Goal: Transaction & Acquisition: Purchase product/service

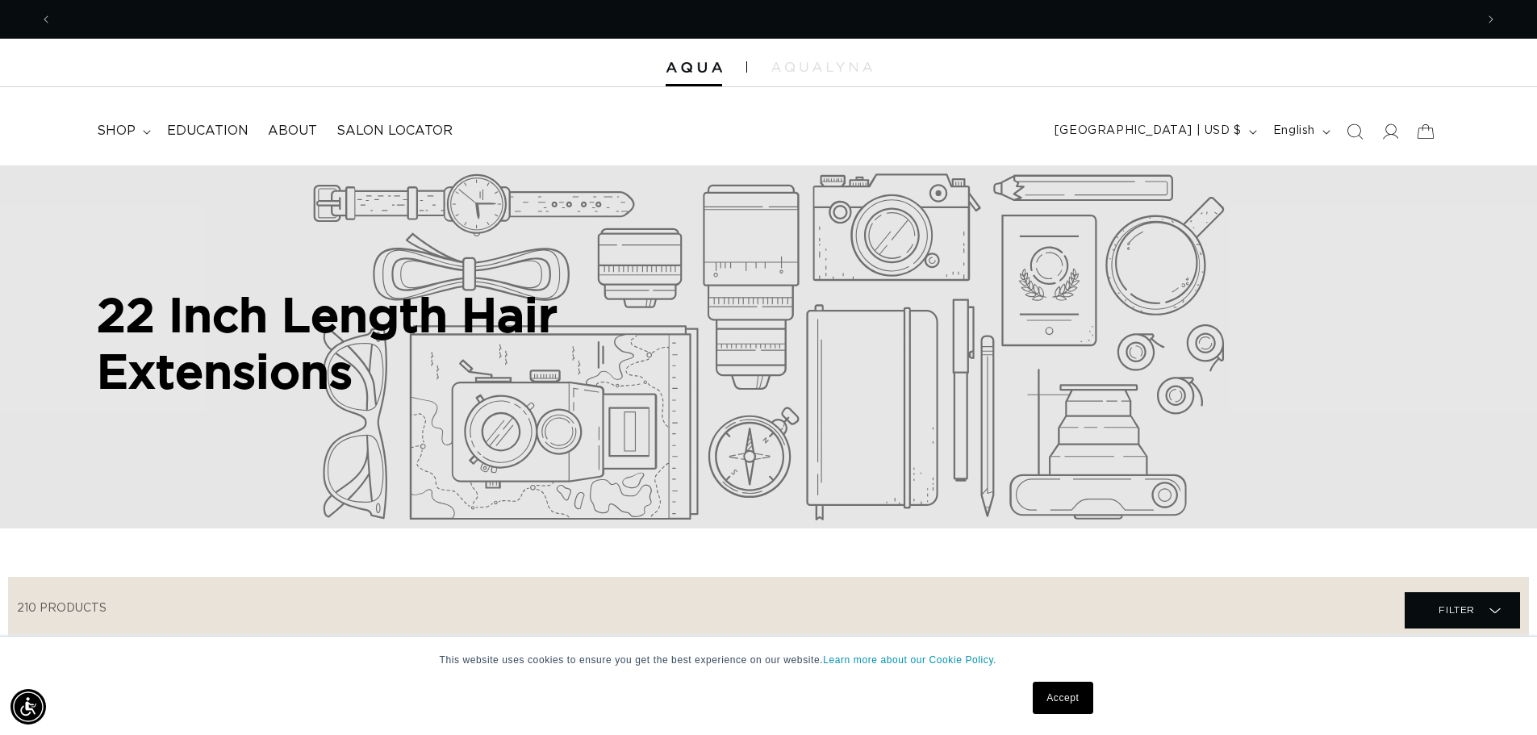
scroll to position [0, 2845]
click at [1049, 702] on link "Accept" at bounding box center [1063, 698] width 60 height 32
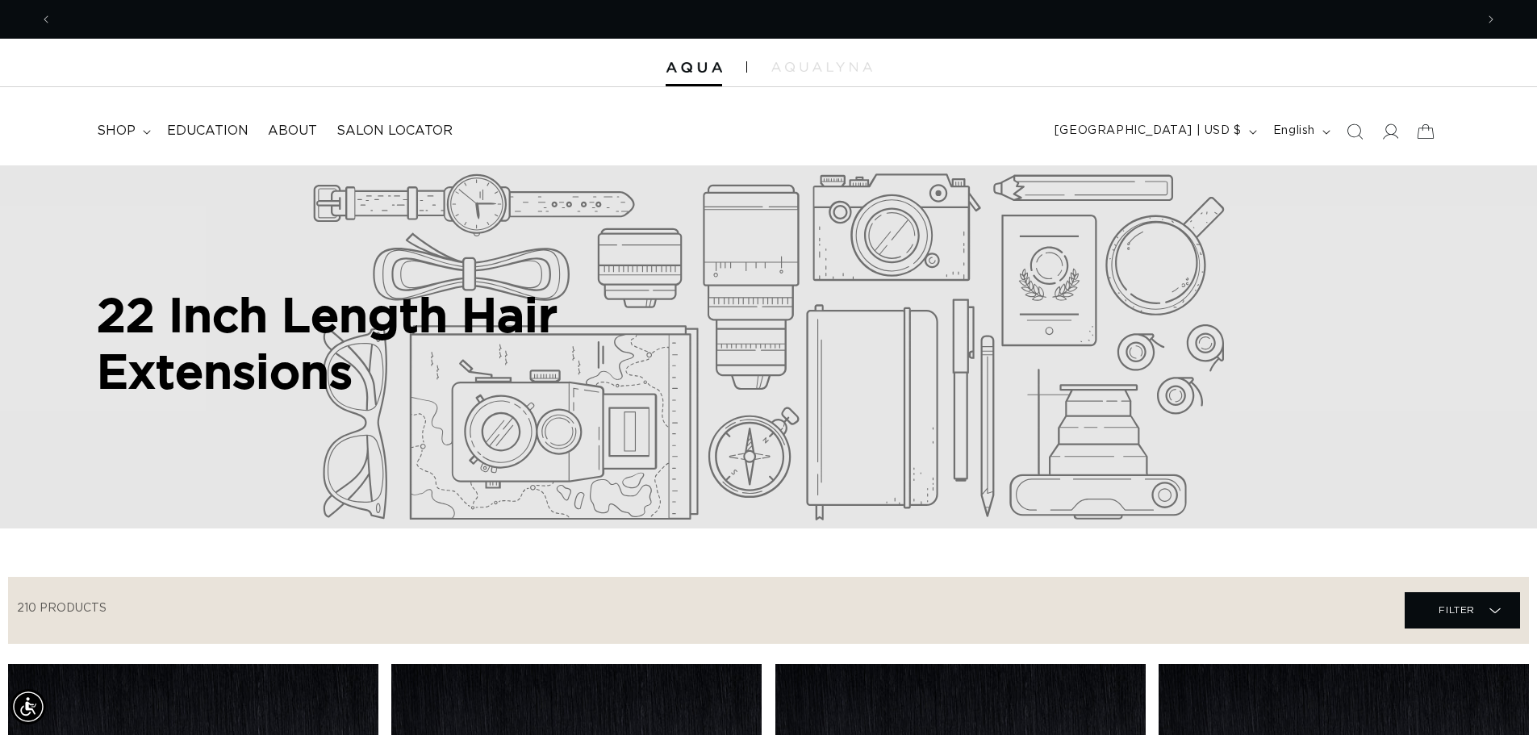
scroll to position [0, 1423]
click at [144, 134] on icon at bounding box center [147, 132] width 8 height 5
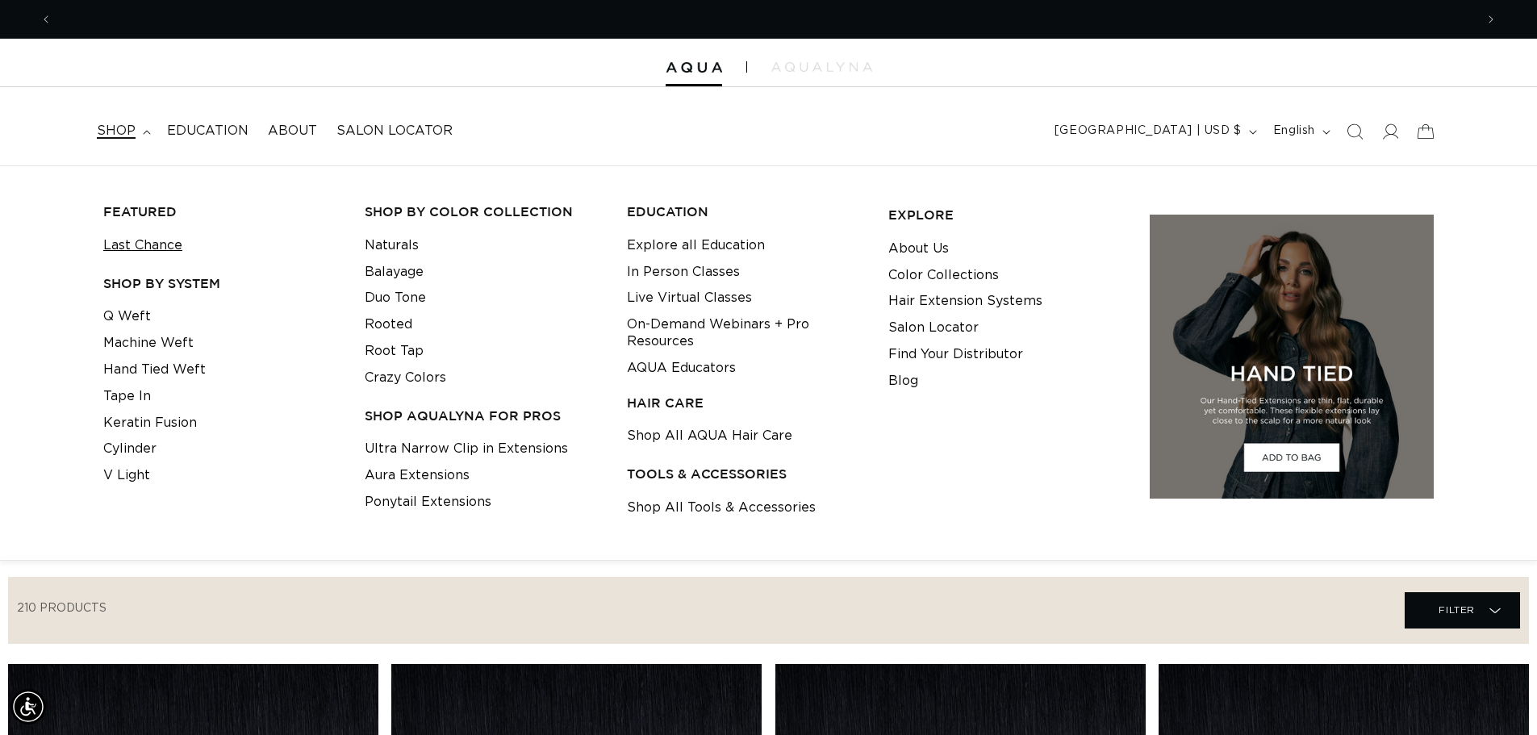
scroll to position [0, 2845]
click at [162, 423] on link "Keratin Fusion" at bounding box center [150, 423] width 94 height 27
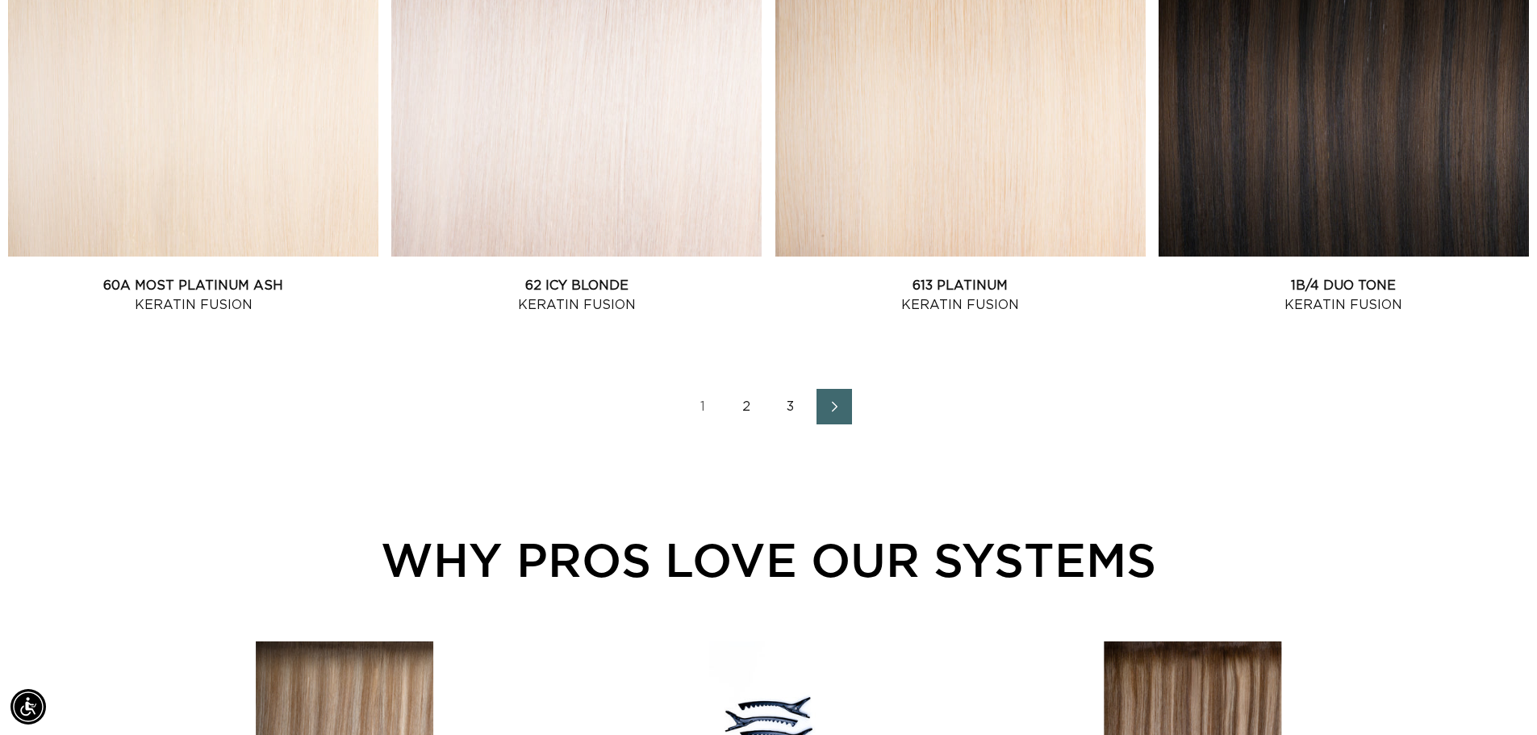
scroll to position [0, 1423]
click at [838, 409] on icon "Next page" at bounding box center [835, 406] width 21 height 11
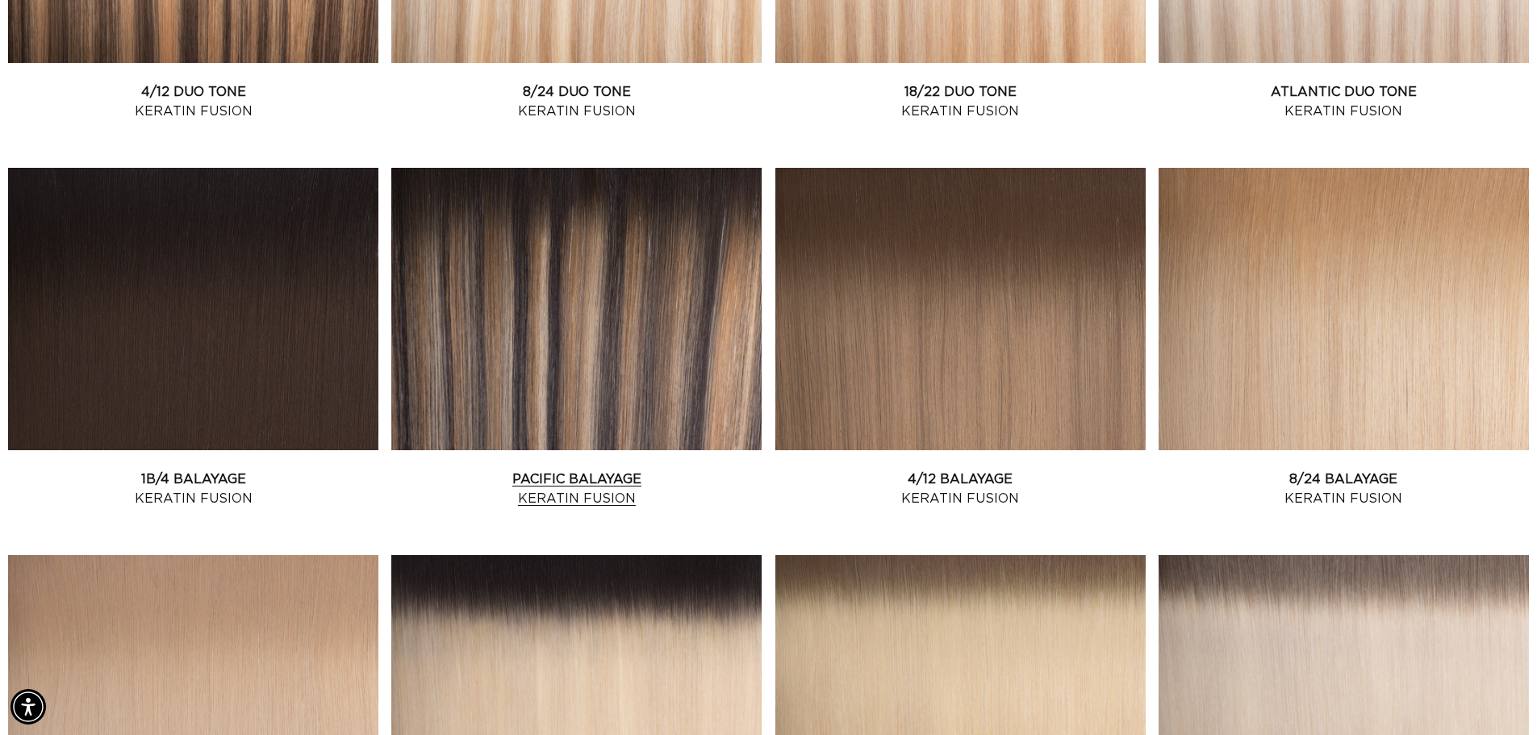
scroll to position [0, 2845]
click at [511, 470] on link "Pacific Balayage Keratin Fusion" at bounding box center [576, 489] width 370 height 39
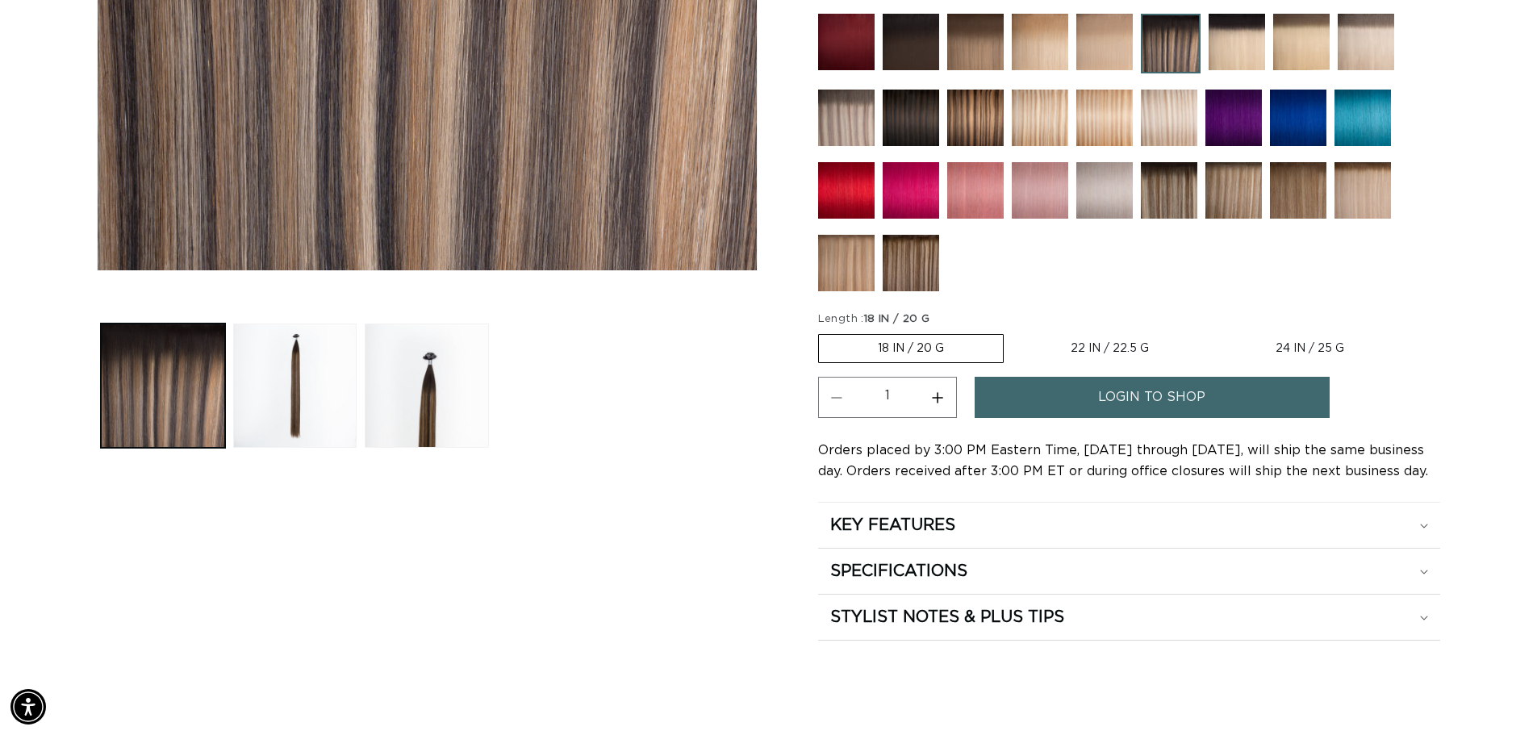
scroll to position [0, 1423]
click at [1110, 348] on label "22 IN / 22.5 G Variant sold out or unavailable" at bounding box center [1110, 348] width 196 height 27
click at [1013, 332] on input "22 IN / 22.5 G Variant sold out or unavailable" at bounding box center [1012, 331] width 1 height 1
radio input "true"
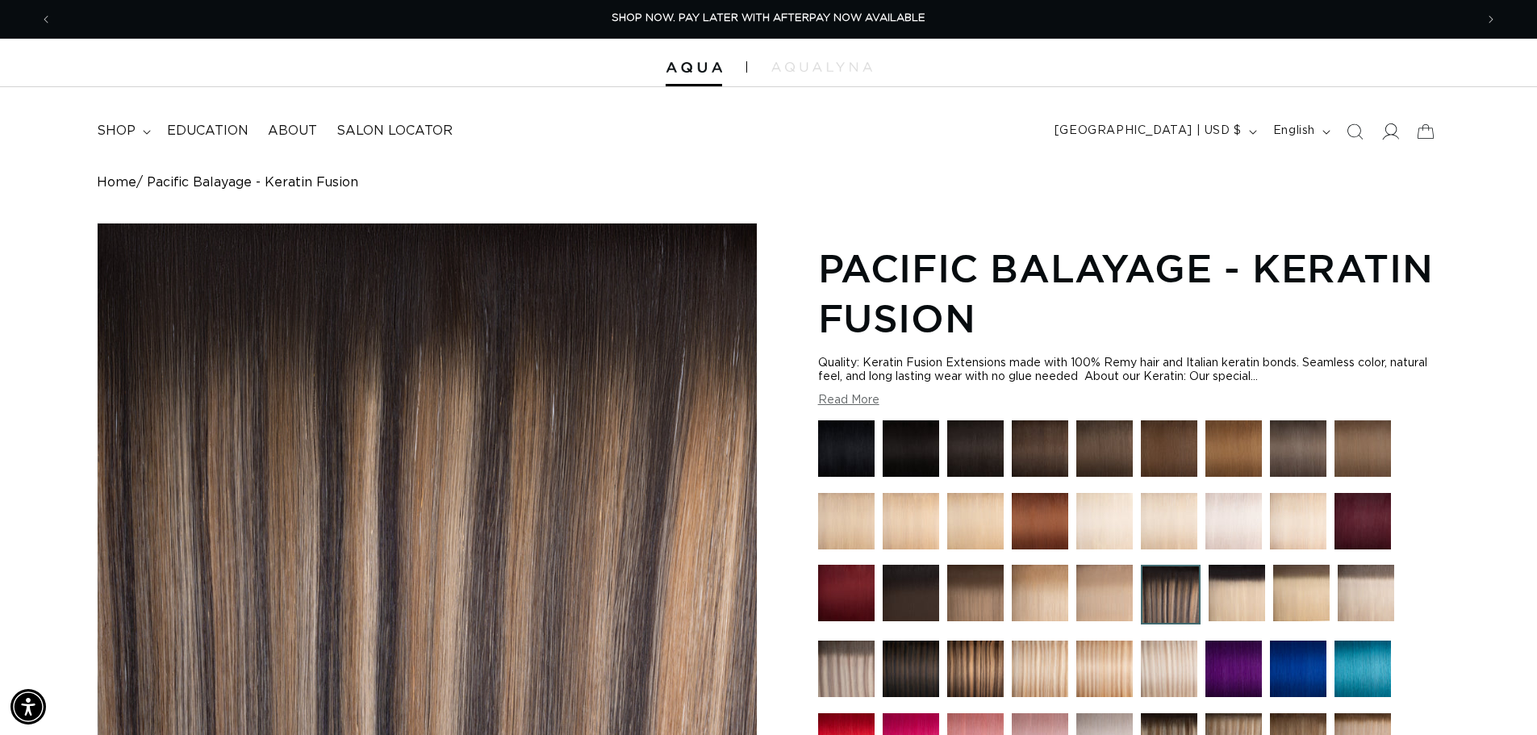
click at [1391, 134] on icon at bounding box center [1390, 131] width 17 height 17
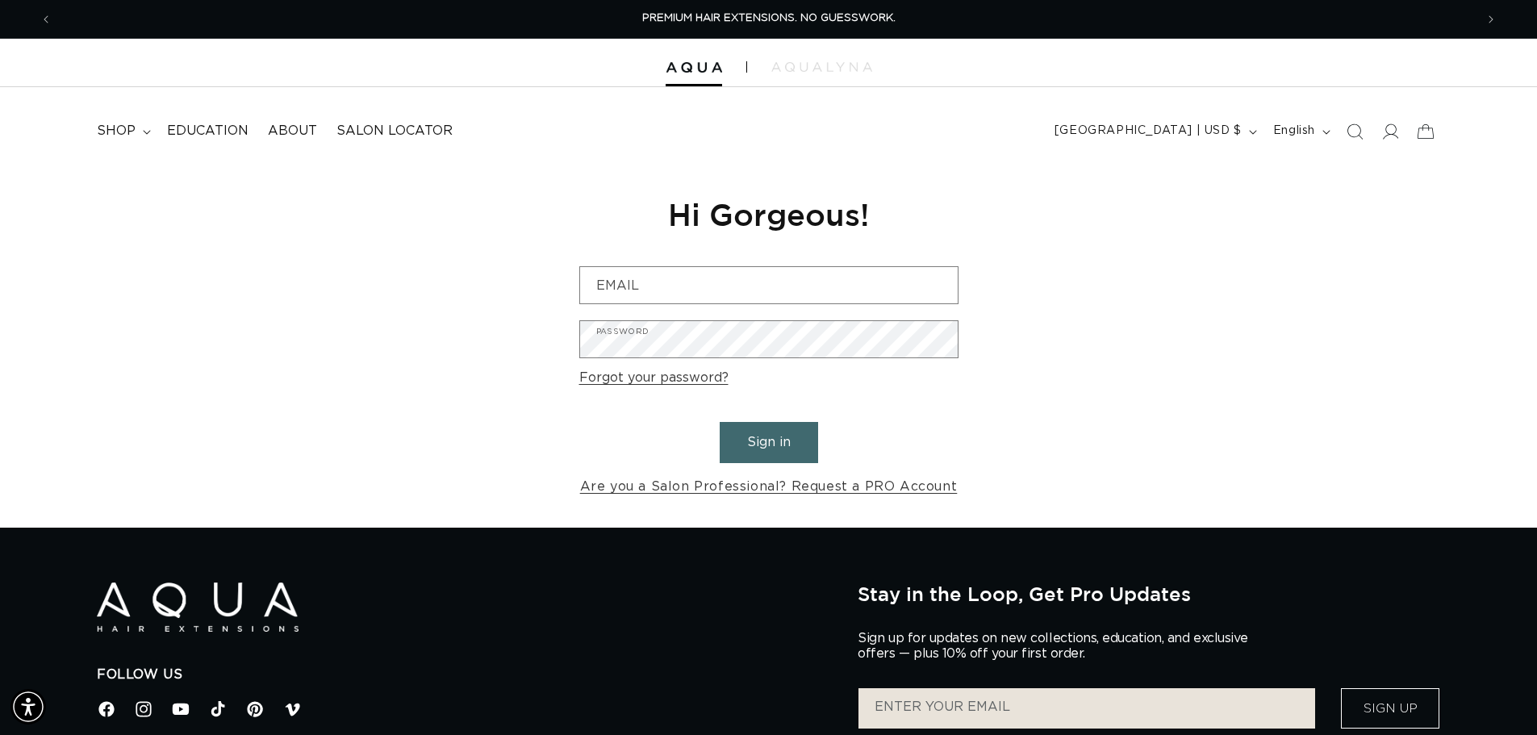
click at [763, 441] on button "Sign in" at bounding box center [769, 442] width 98 height 41
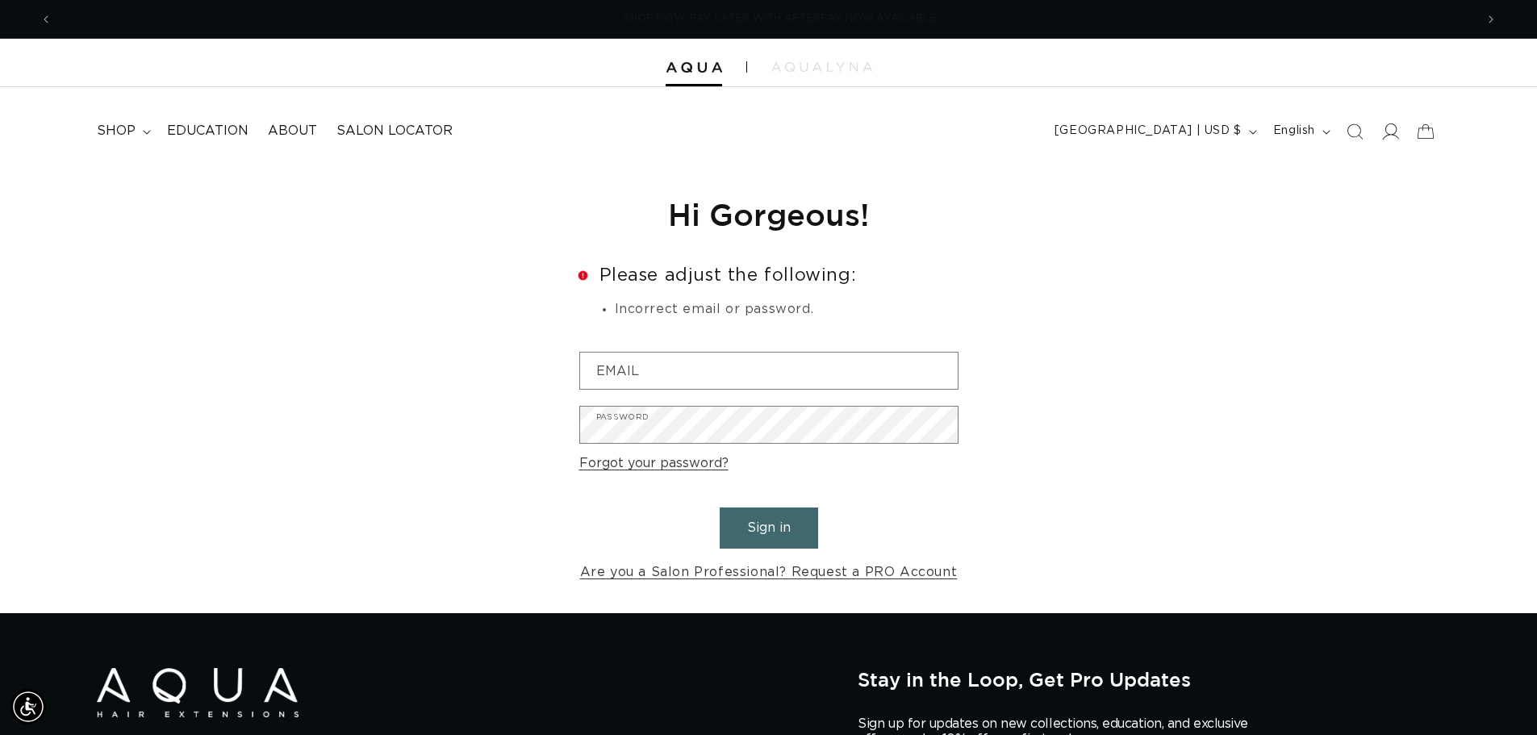
scroll to position [0, 2845]
click at [1382, 131] on icon at bounding box center [1390, 131] width 17 height 17
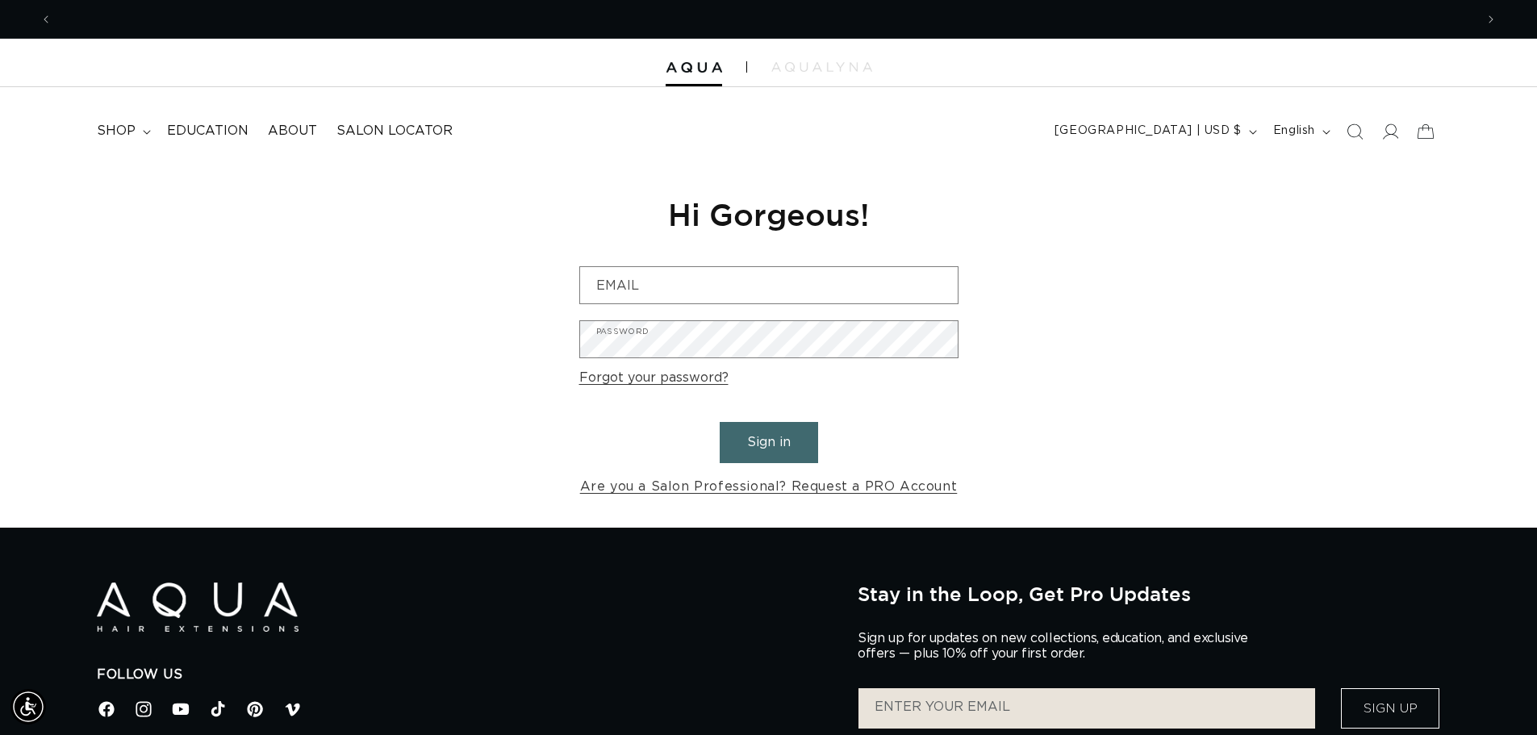
scroll to position [0, 1423]
click at [123, 126] on span "shop" at bounding box center [116, 131] width 39 height 17
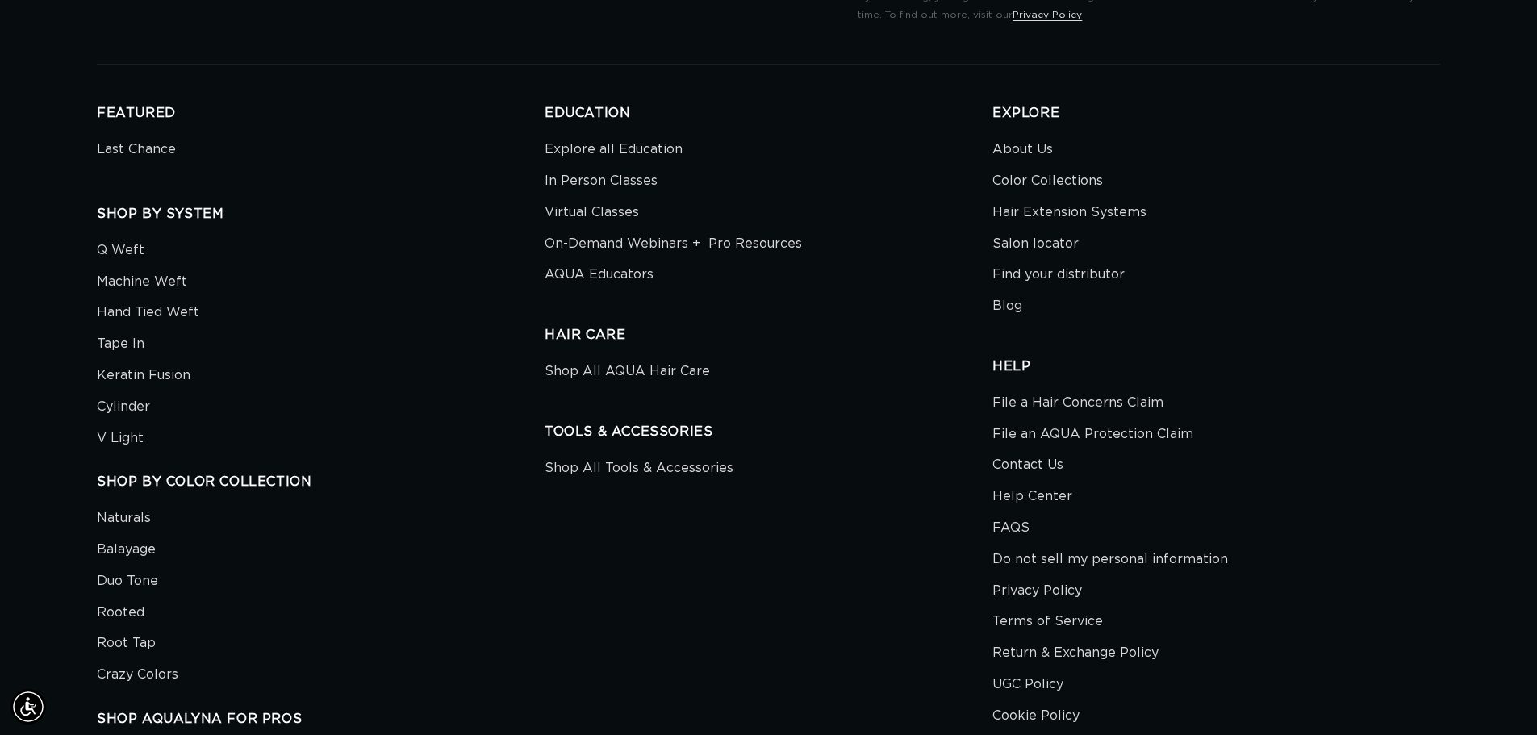
scroll to position [0, 0]
click at [169, 370] on link "Keratin Fusion" at bounding box center [144, 375] width 94 height 31
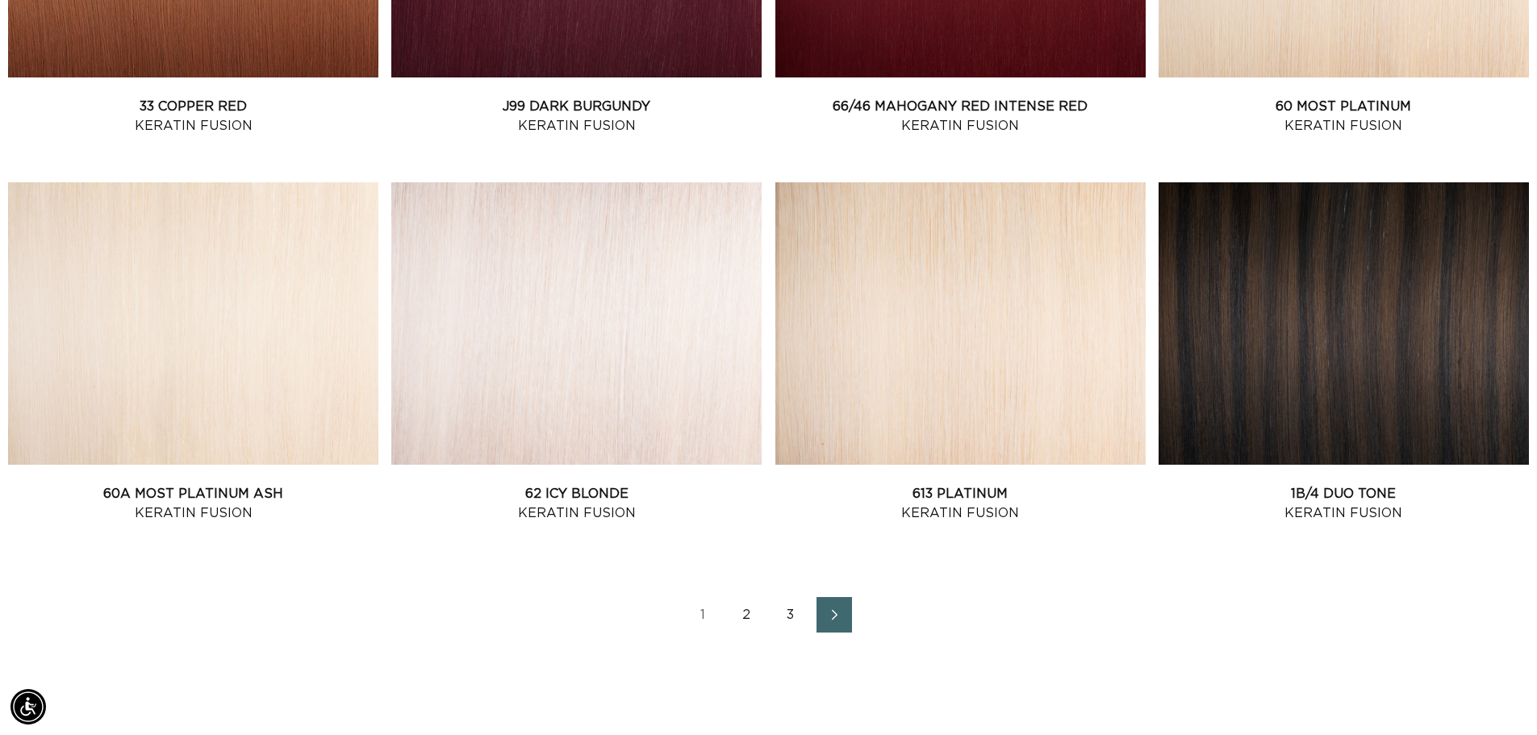
scroll to position [0, 2845]
click at [834, 609] on icon "Next page" at bounding box center [835, 614] width 21 height 11
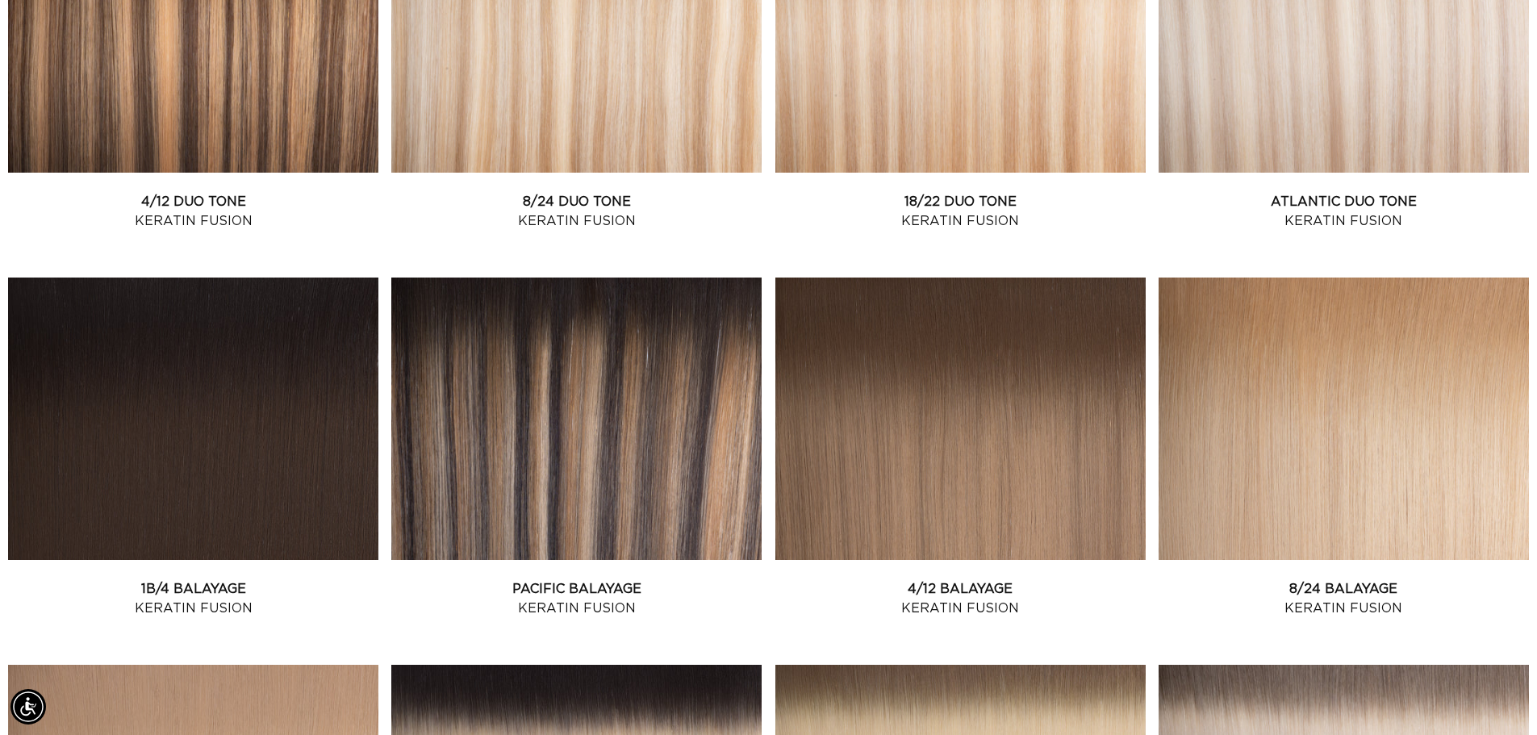
scroll to position [814, 0]
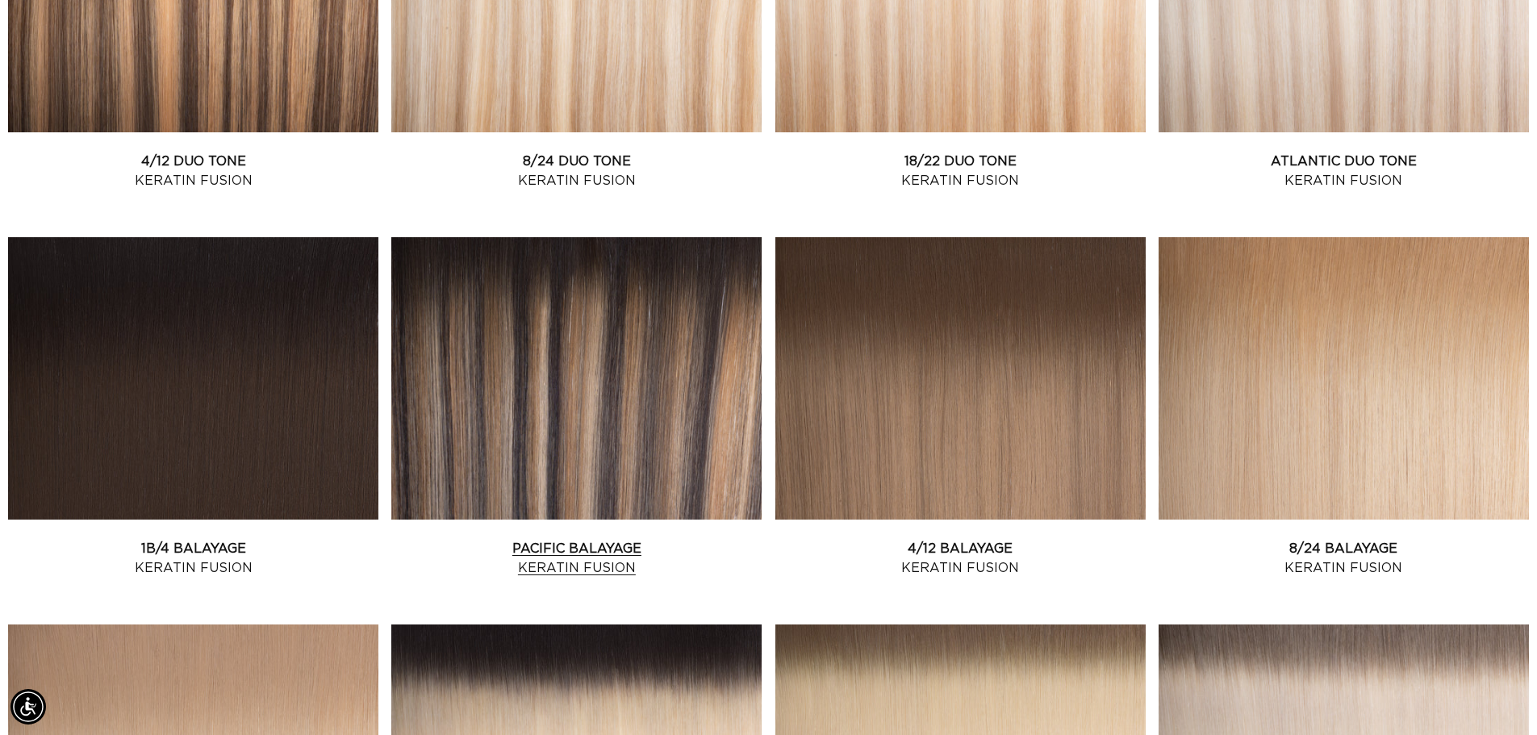
click at [512, 539] on link "Pacific Balayage Keratin Fusion" at bounding box center [576, 558] width 370 height 39
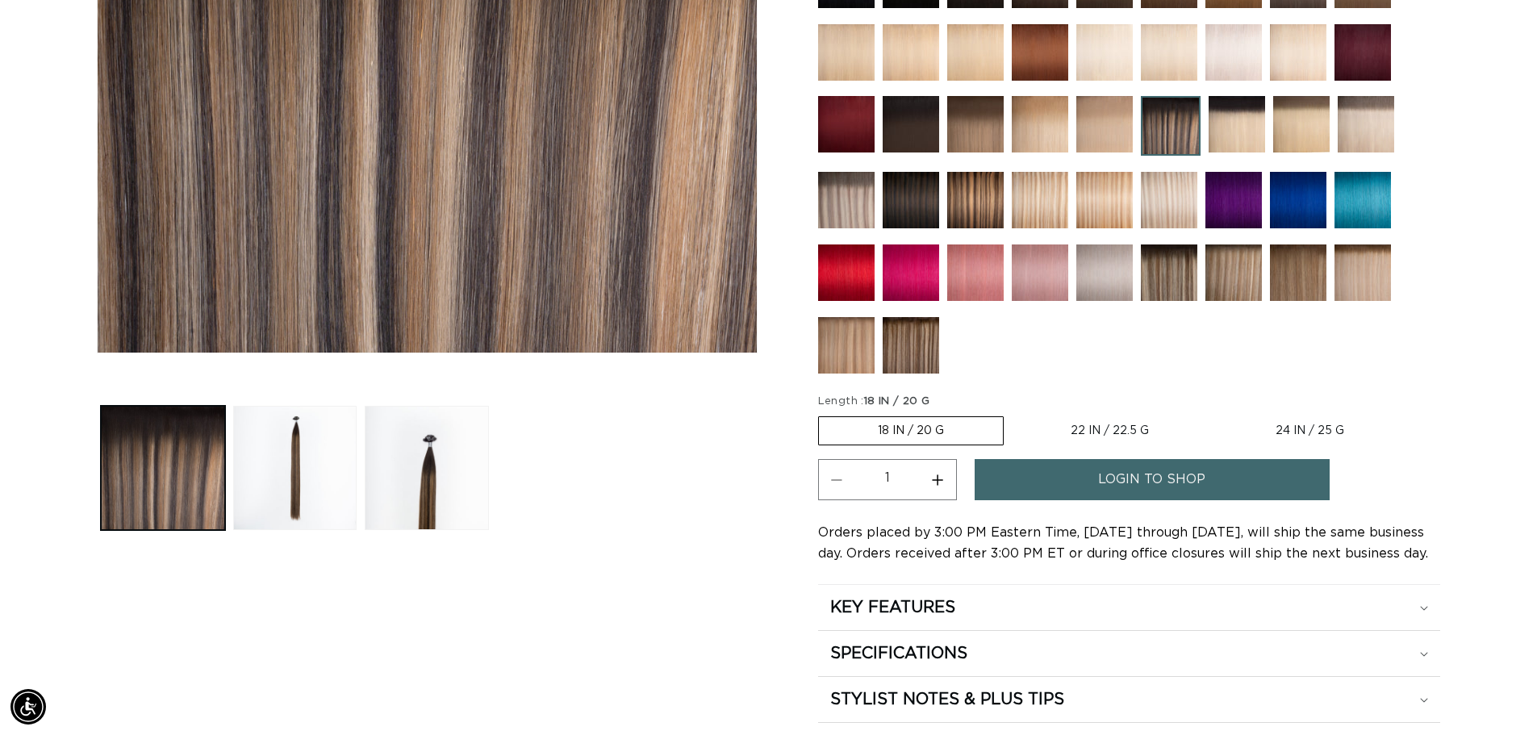
scroll to position [0, 2845]
click at [1122, 479] on span "login to shop" at bounding box center [1151, 479] width 107 height 41
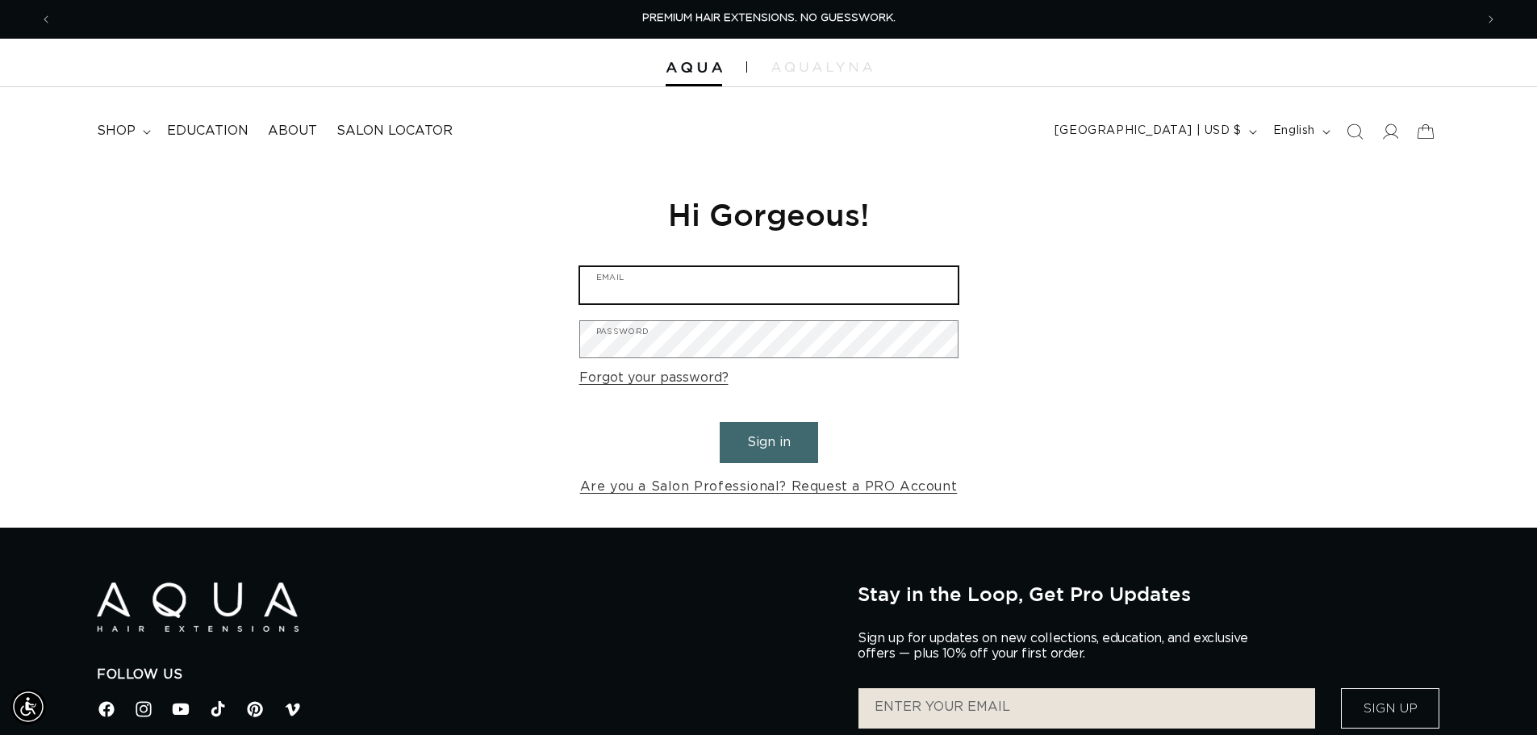
drag, startPoint x: 759, startPoint y: 279, endPoint x: 743, endPoint y: 300, distance: 26.5
click at [759, 279] on input "Email" at bounding box center [769, 285] width 378 height 36
type input "astenbeck2013@gmail.com"
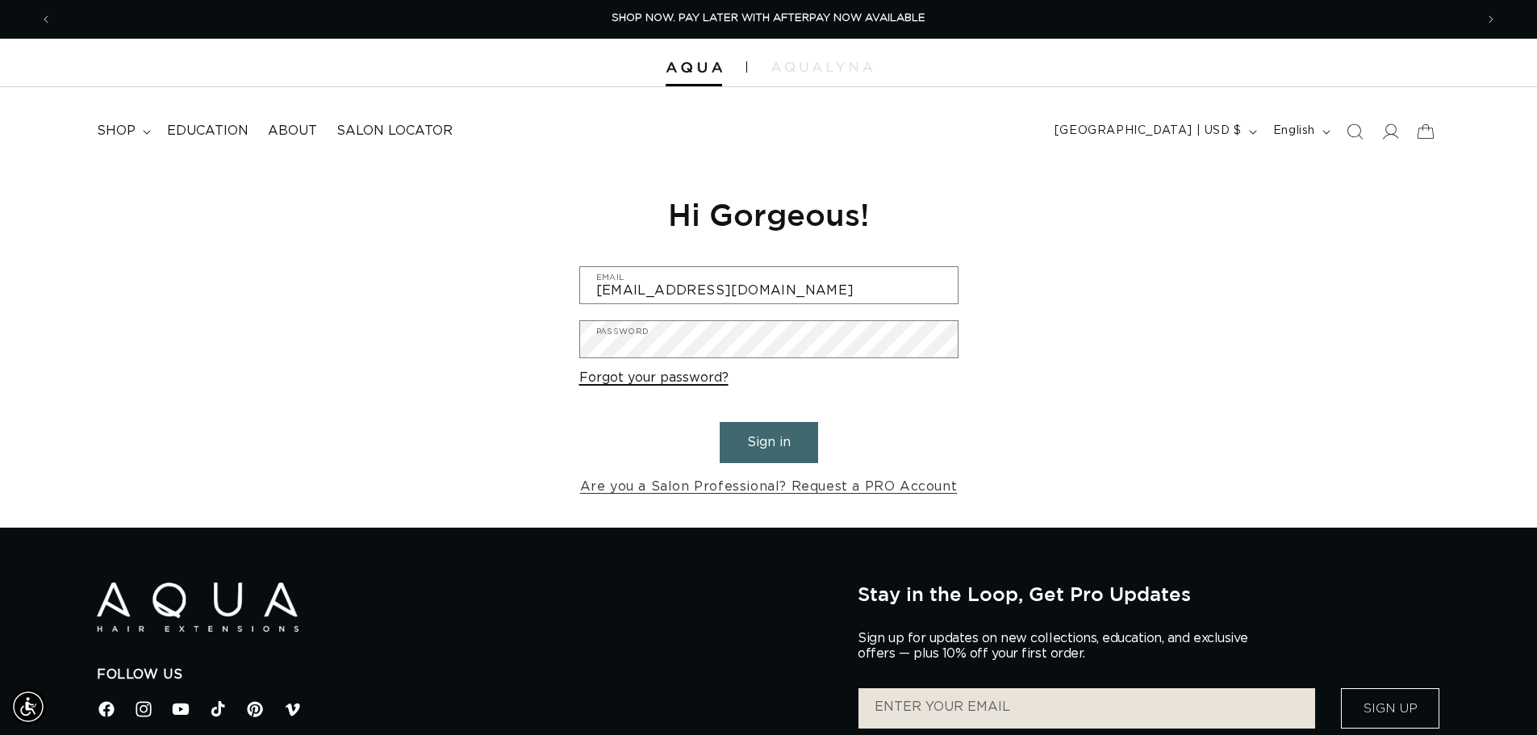
click at [667, 381] on link "Forgot your password?" at bounding box center [653, 377] width 149 height 23
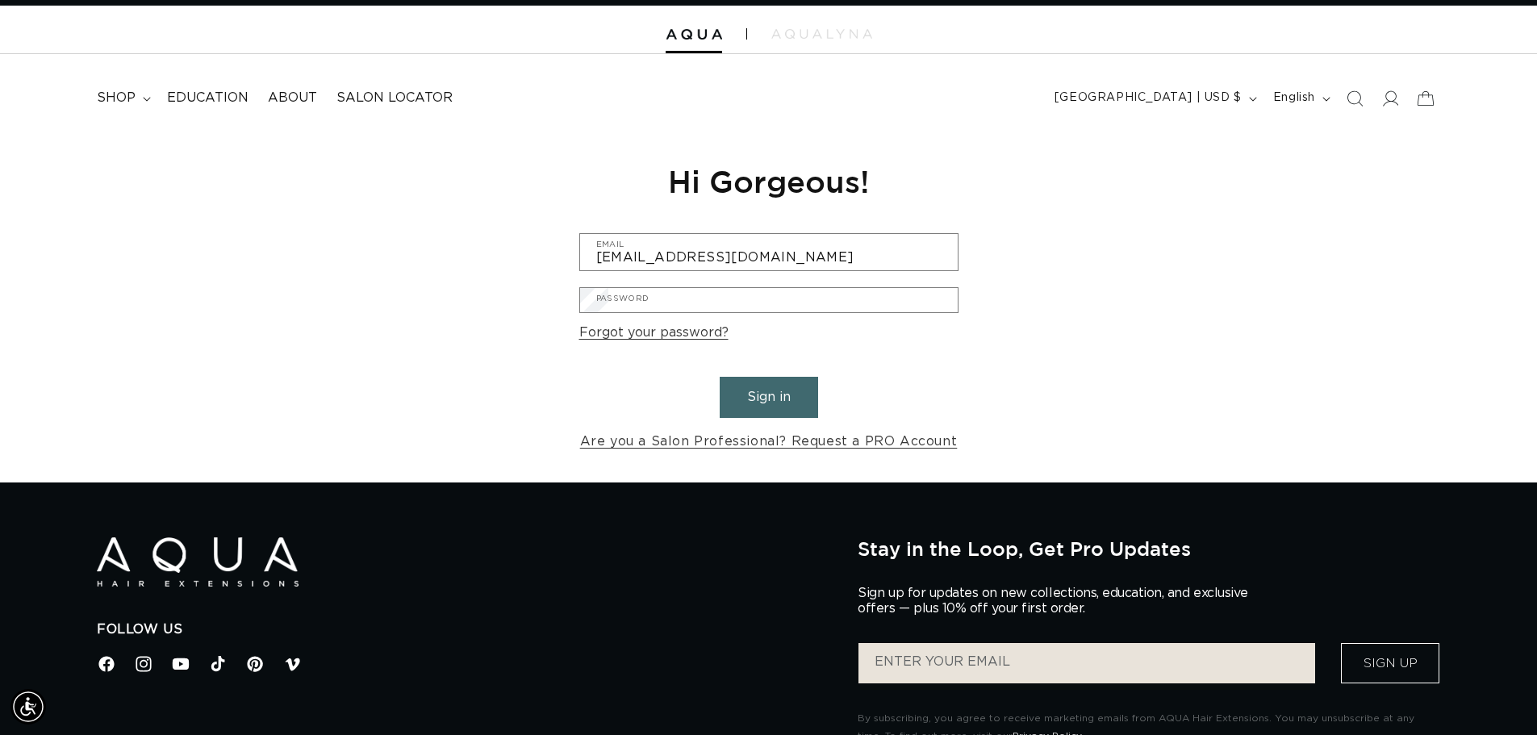
drag, startPoint x: 662, startPoint y: 291, endPoint x: 670, endPoint y: 300, distance: 12.0
click at [0, 0] on input "Email" at bounding box center [0, 0] width 0 height 0
type input "[EMAIL_ADDRESS][DOMAIN_NAME]"
click at [0, 0] on button "Submit" at bounding box center [0, 0] width 0 height 0
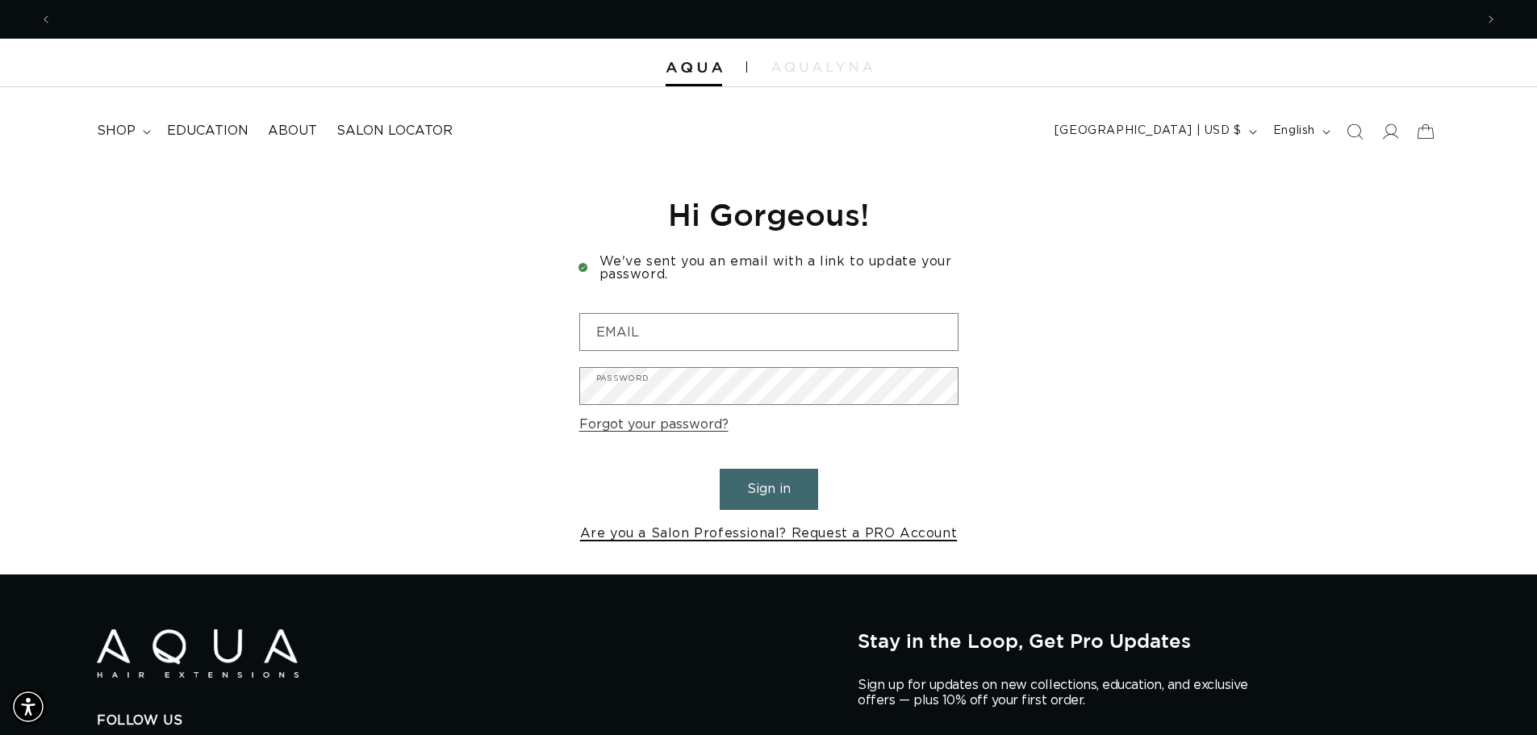
scroll to position [0, 2845]
click at [885, 531] on link "Are you a Salon Professional? Request a PRO Account" at bounding box center [769, 533] width 378 height 23
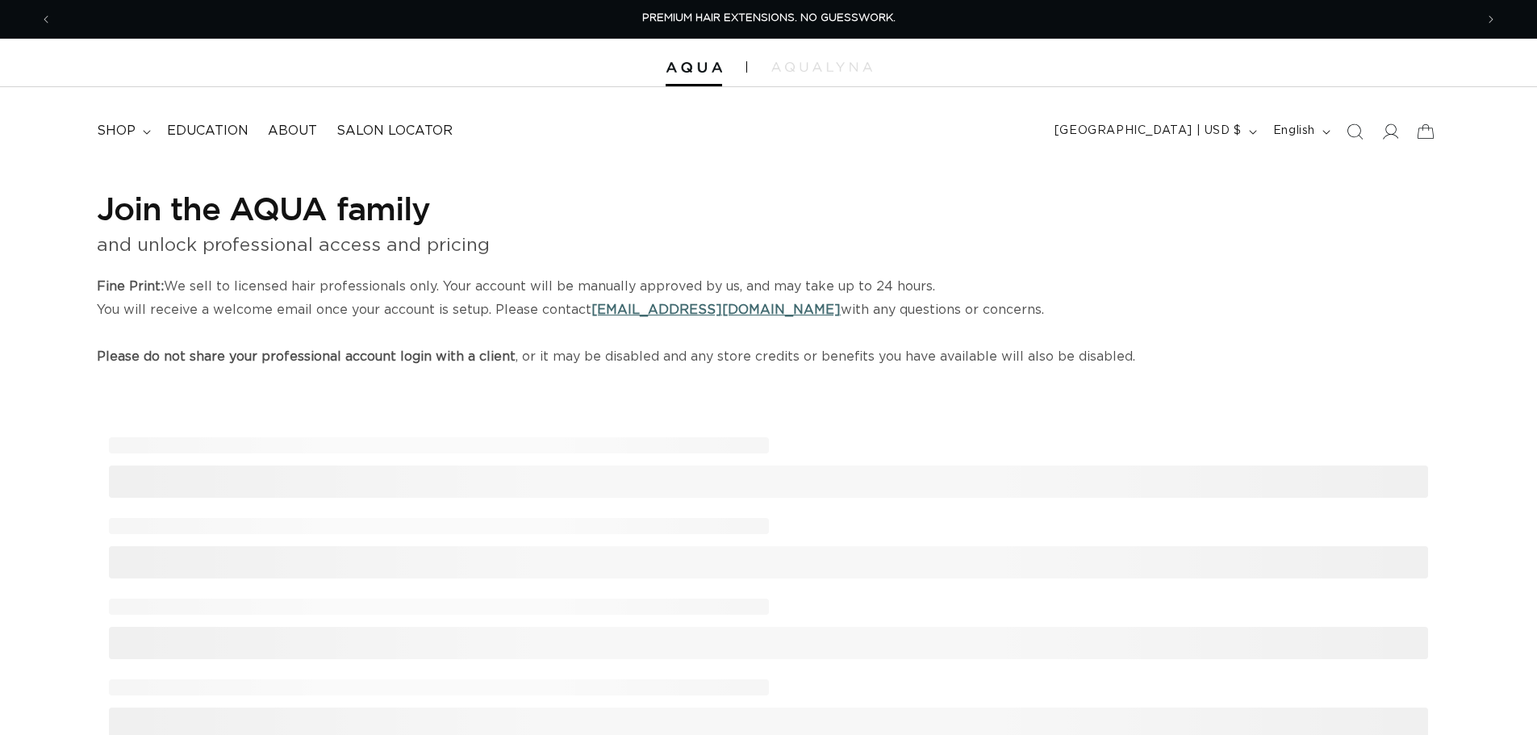
select select "US"
select select "[GEOGRAPHIC_DATA]"
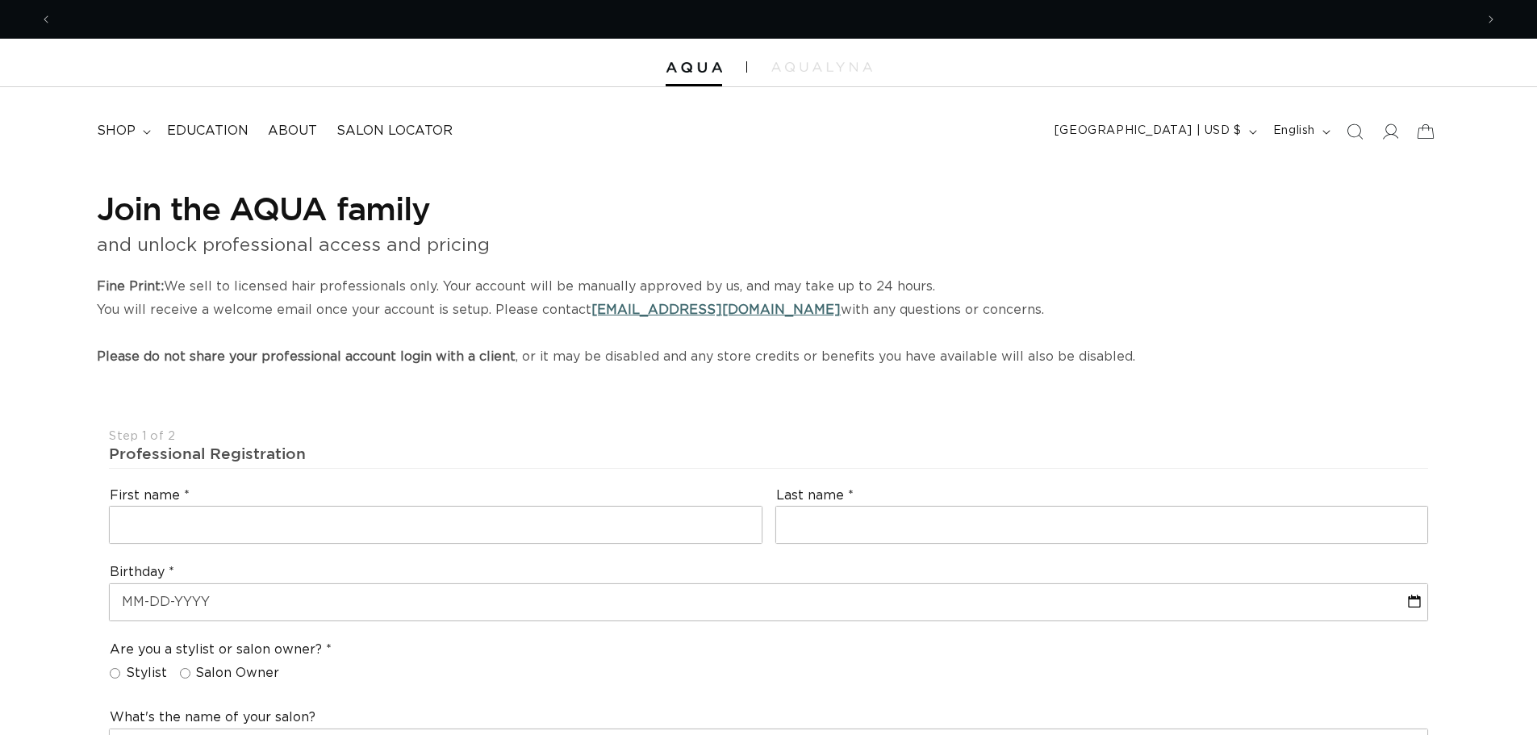
scroll to position [0, 1423]
click at [812, 62] on img at bounding box center [821, 67] width 101 height 10
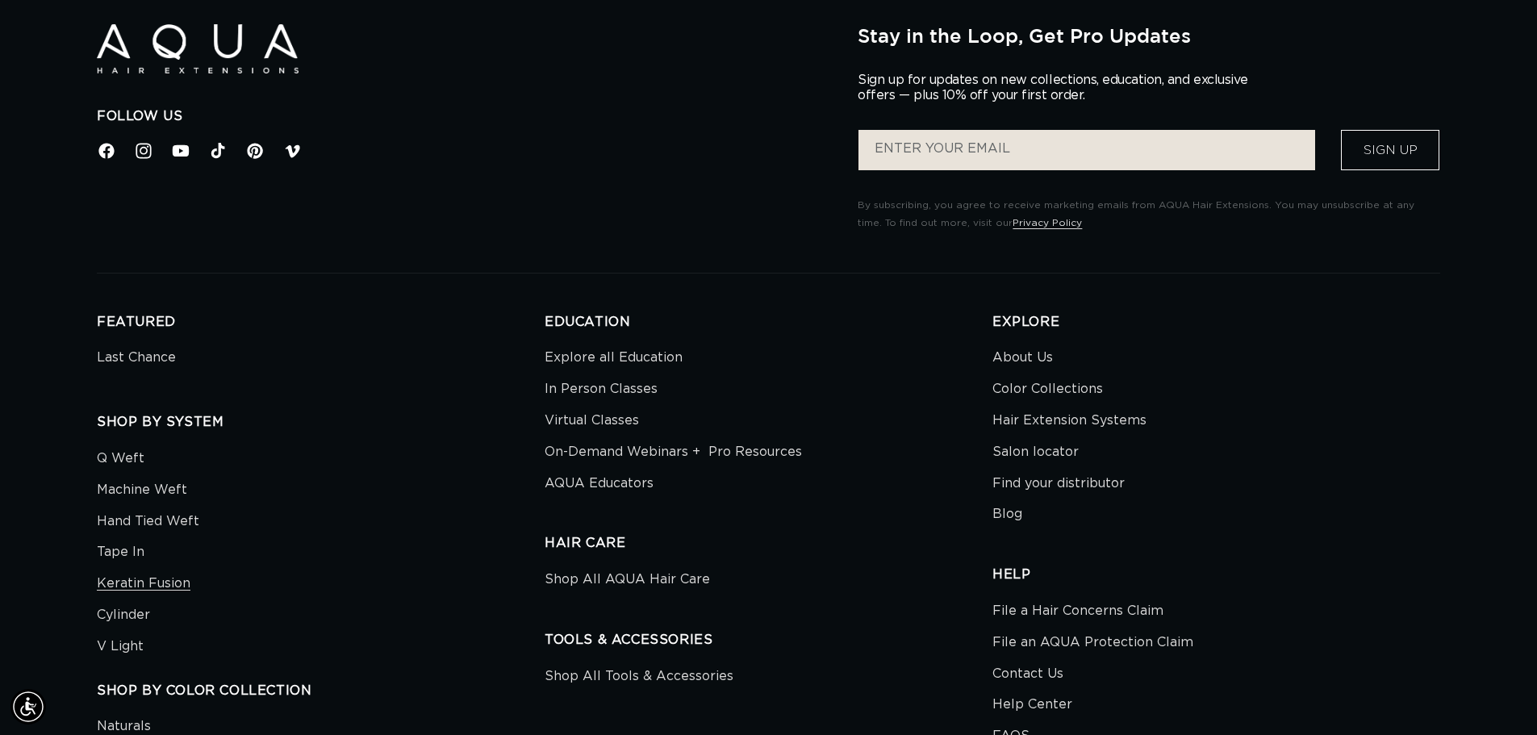
scroll to position [0, 1423]
